Goal: Transaction & Acquisition: Subscribe to service/newsletter

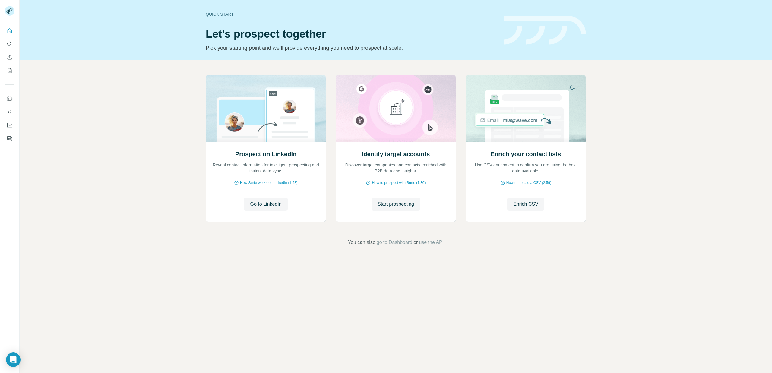
click at [13, 12] on img at bounding box center [10, 11] width 10 height 10
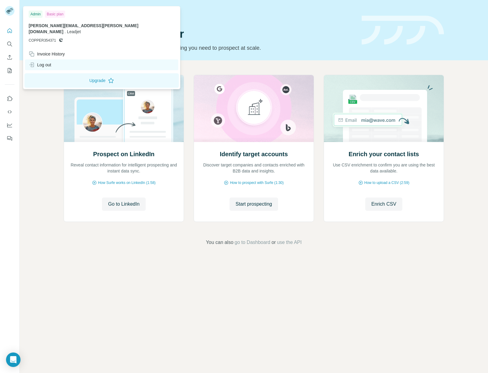
drag, startPoint x: 52, startPoint y: 61, endPoint x: 86, endPoint y: 60, distance: 33.8
click at [51, 62] on div "Log out" at bounding box center [40, 65] width 23 height 6
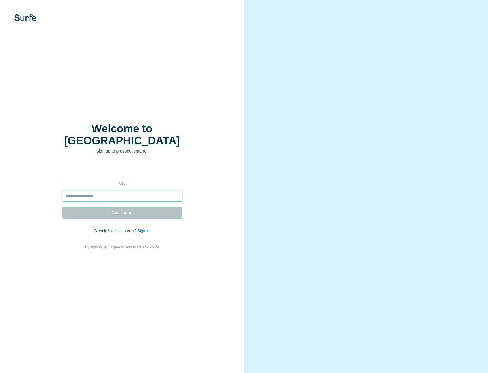
click at [102, 191] on input "email" at bounding box center [122, 196] width 121 height 11
drag, startPoint x: 25, startPoint y: 213, endPoint x: 52, endPoint y: 212, distance: 27.4
click at [25, 213] on div "or Get started Already have an account? Sign in By signing up, I agree to Terms…" at bounding box center [122, 207] width 220 height 87
click at [97, 194] on input "email" at bounding box center [122, 196] width 121 height 11
click at [36, 192] on div "or Get started Already have an account? Sign in By signing up, I agree to Terms…" at bounding box center [122, 207] width 220 height 87
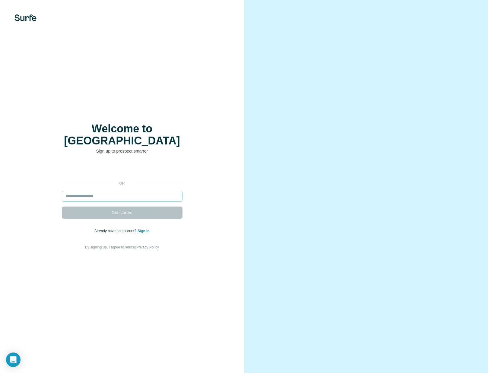
click at [109, 196] on form "Get started" at bounding box center [122, 205] width 121 height 28
click at [107, 191] on input "email" at bounding box center [122, 196] width 121 height 11
click at [4, 215] on div "Welcome to Surfe Sign up to prospect smarter or Get started Already have an acc…" at bounding box center [122, 186] width 244 height 373
click at [116, 206] on form "Get started" at bounding box center [122, 205] width 121 height 28
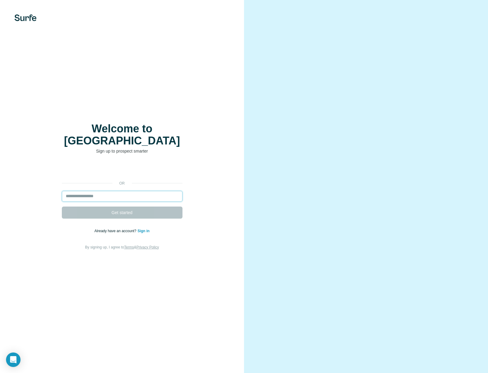
click at [110, 192] on input "email" at bounding box center [122, 196] width 121 height 11
click at [39, 198] on div "or Get started Already have an account? Sign in By signing up, I agree to Terms…" at bounding box center [122, 207] width 220 height 87
click at [91, 205] on form "Get started" at bounding box center [122, 205] width 121 height 28
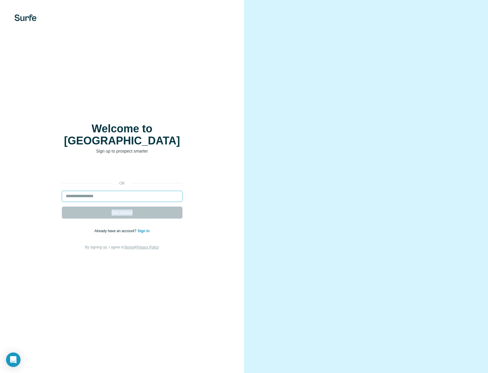
click at [88, 191] on input "email" at bounding box center [122, 196] width 121 height 11
click at [77, 204] on form "Get started" at bounding box center [122, 205] width 121 height 28
click at [129, 102] on div "Welcome to Surfe Sign up to prospect smarter or Get started Already have an acc…" at bounding box center [122, 186] width 244 height 373
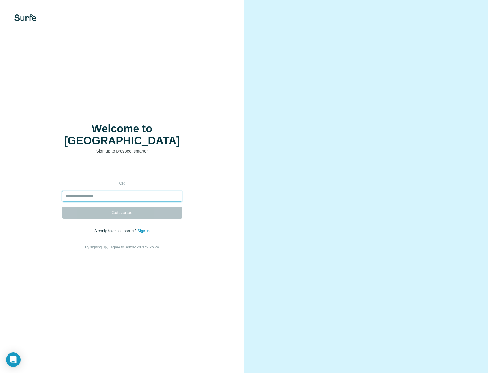
click at [86, 191] on input "email" at bounding box center [122, 196] width 121 height 11
